Goal: Task Accomplishment & Management: Use online tool/utility

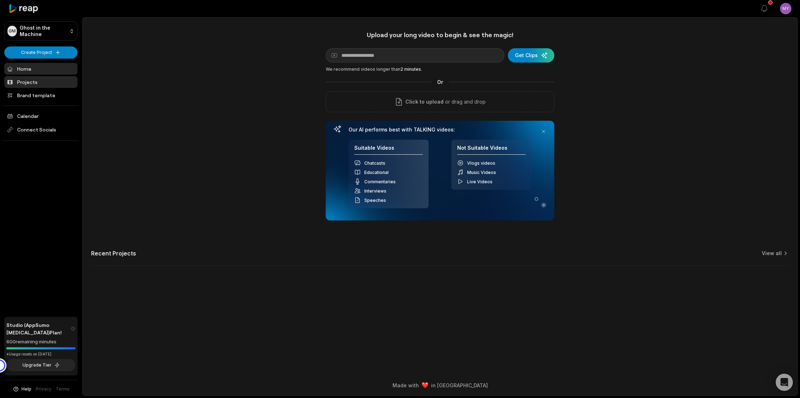
click at [38, 79] on link "Projects" at bounding box center [40, 82] width 73 height 12
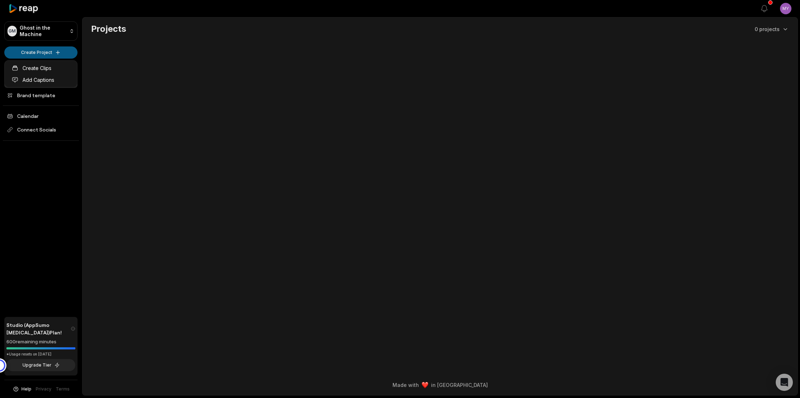
click at [58, 53] on html "GM Ghost in the Machine Create Project Home Projects Brand template Calendar Co…" at bounding box center [400, 199] width 800 height 398
click at [57, 70] on link "Create Clips" at bounding box center [41, 68] width 70 height 12
